Goal: Task Accomplishment & Management: Manage account settings

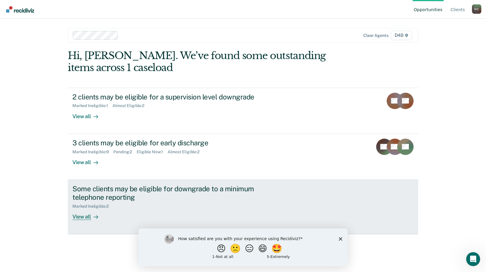
click at [96, 224] on link "Some clients may be eligible for downgrade to a minimum telephone reporting Mar…" at bounding box center [243, 207] width 351 height 54
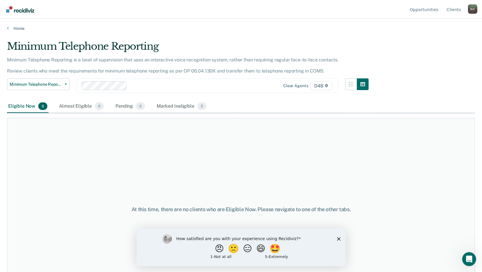
click at [370, 170] on div "At this time, there are no clients who are Eligible Now. Please navigate to one…" at bounding box center [241, 209] width 468 height 183
click at [338, 240] on div "How satisfied are you with your experience using Recidiviz? 😠 🙁 😑 😄 🤩 1 - Not a…" at bounding box center [240, 247] width 209 height 38
click at [338, 239] on icon "Close survey" at bounding box center [339, 239] width 4 height 4
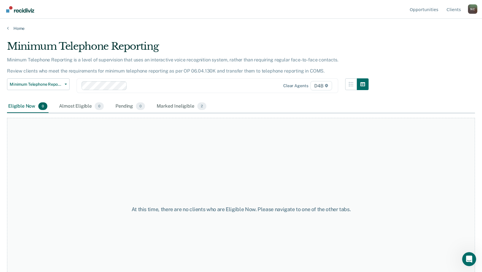
click at [138, 170] on div "At this time, there are no clients who are Eligible Now. Please navigate to one…" at bounding box center [241, 209] width 468 height 183
click at [13, 30] on link "Home" at bounding box center [241, 28] width 468 height 5
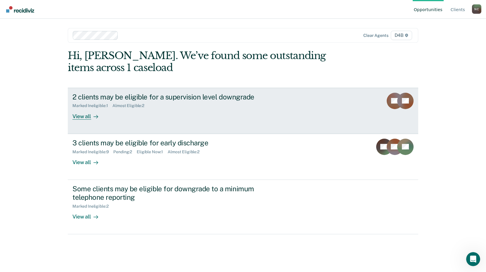
click at [78, 117] on div "View all" at bounding box center [88, 113] width 33 height 11
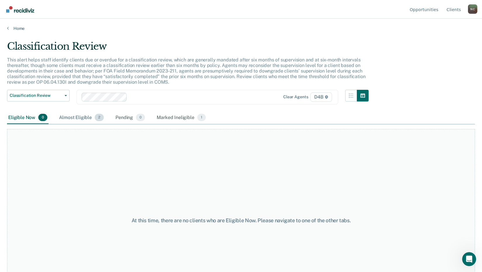
click at [75, 120] on div "Almost Eligible 2" at bounding box center [81, 117] width 47 height 13
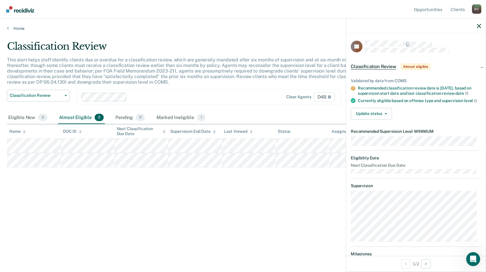
click at [273, 204] on div "Classification Review This alert helps staff identify clients due or overdue fo…" at bounding box center [243, 134] width 472 height 188
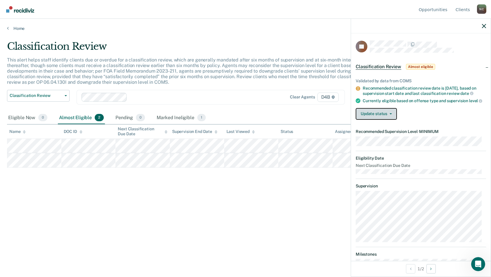
click at [389, 119] on button "Update status" at bounding box center [376, 114] width 41 height 12
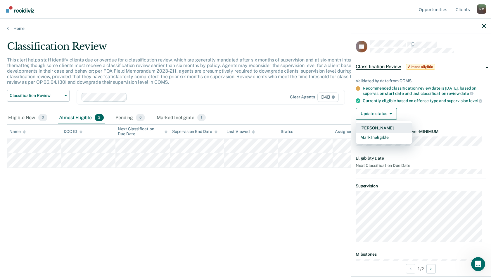
click at [381, 131] on button "[PERSON_NAME]" at bounding box center [384, 127] width 56 height 9
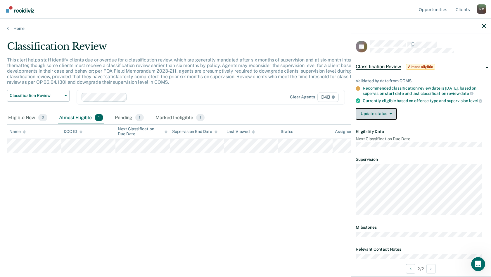
click at [390, 119] on button "Update status" at bounding box center [376, 114] width 41 height 12
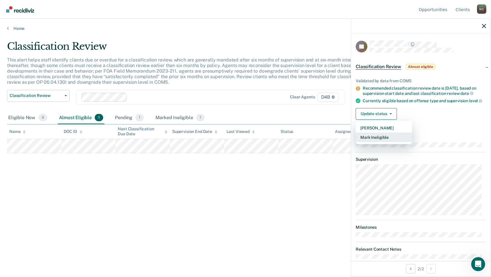
click at [378, 140] on button "Mark Ineligible" at bounding box center [384, 136] width 56 height 9
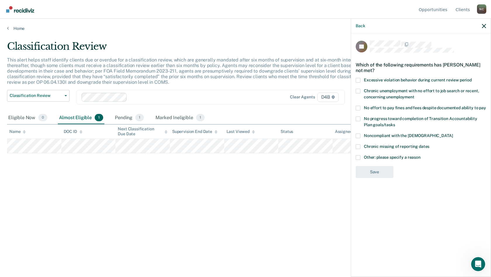
click at [359, 146] on span at bounding box center [358, 146] width 5 height 5
click at [429, 144] on input "Chronic missing of reporting dates" at bounding box center [429, 144] width 0 height 0
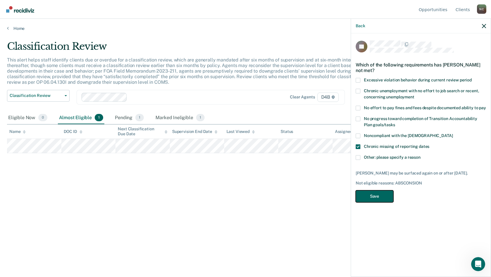
click at [379, 195] on button "Save" at bounding box center [375, 196] width 38 height 12
